Goal: Find specific page/section: Find specific page/section

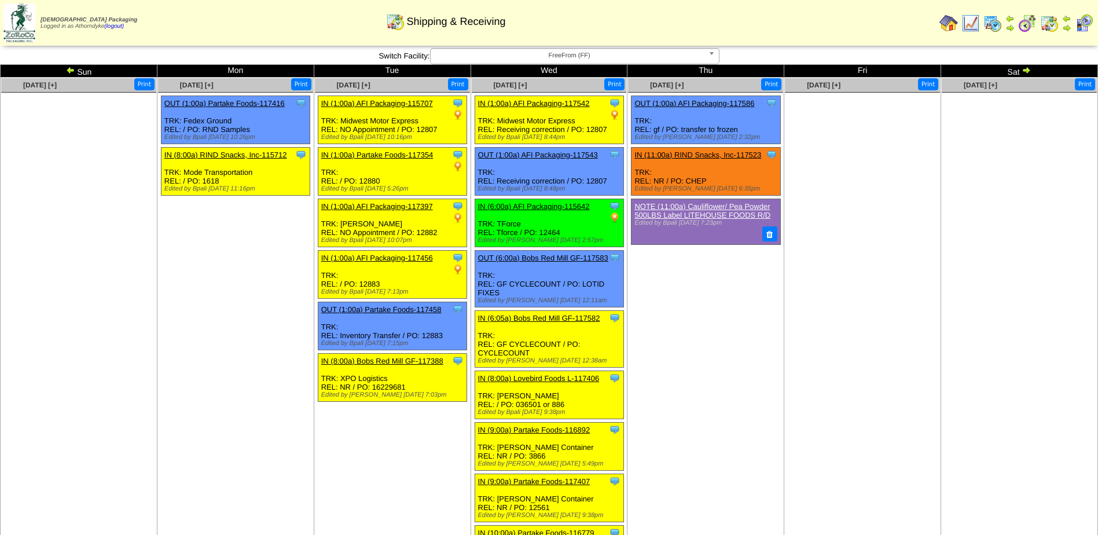
click at [994, 23] on img at bounding box center [993, 23] width 19 height 19
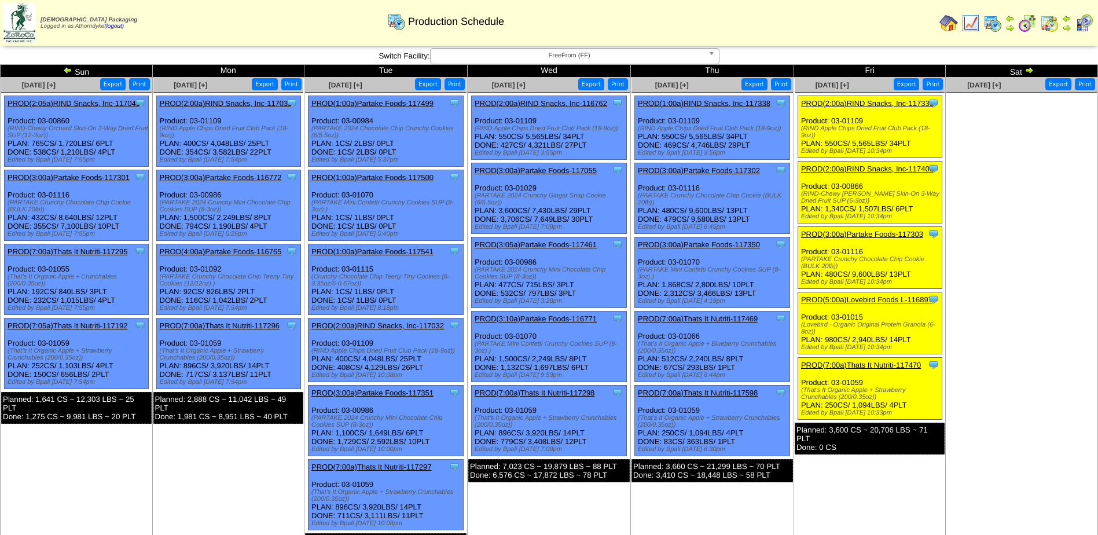
click at [243, 478] on td "Sep 29 [+] Print Export Clone Item PROD(2:00a)RIND Snacks, Inc-117031 RIND Snac…" at bounding box center [228, 318] width 152 height 480
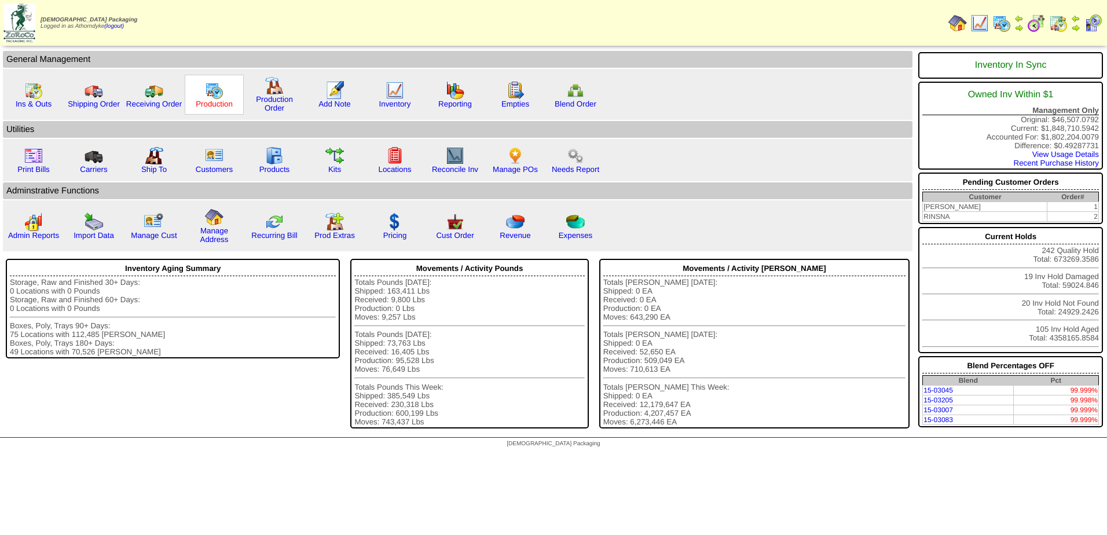
click at [215, 107] on link "Production" at bounding box center [214, 104] width 37 height 9
